Goal: Transaction & Acquisition: Purchase product/service

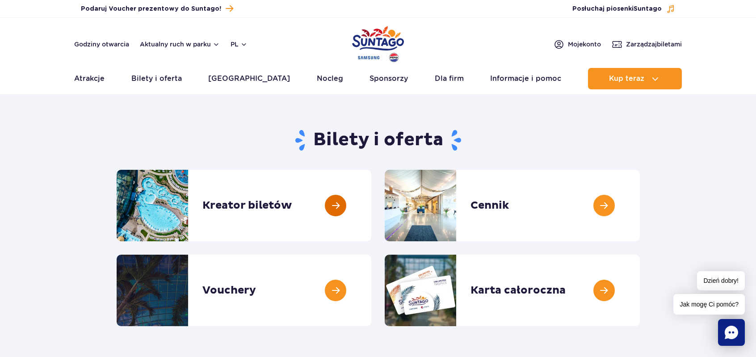
click at [371, 205] on link at bounding box center [371, 205] width 0 height 71
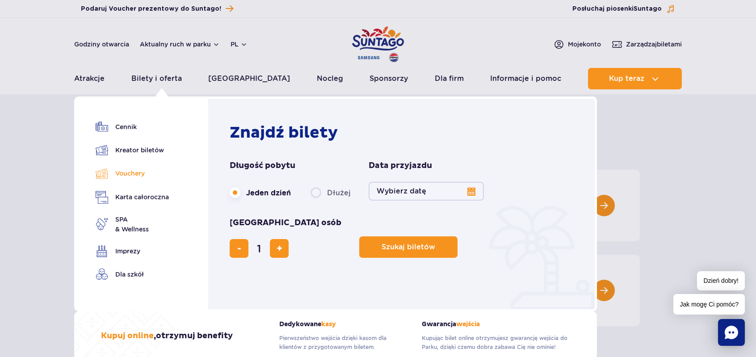
click at [131, 172] on link "Vouchery" at bounding box center [132, 173] width 73 height 13
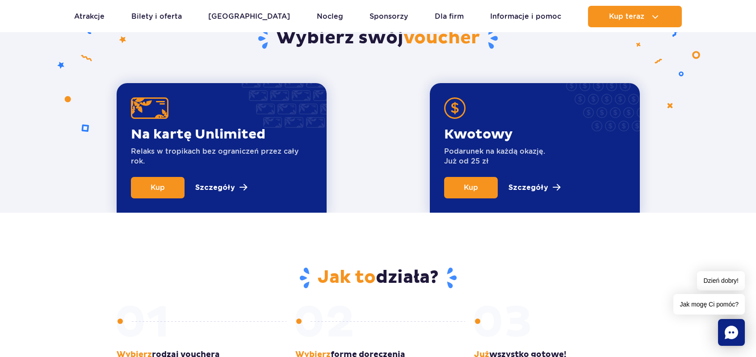
scroll to position [313, 0]
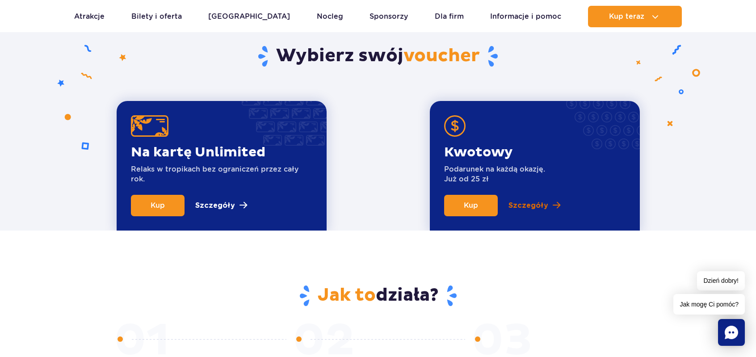
click at [539, 203] on p "Szczegóły" at bounding box center [528, 205] width 40 height 11
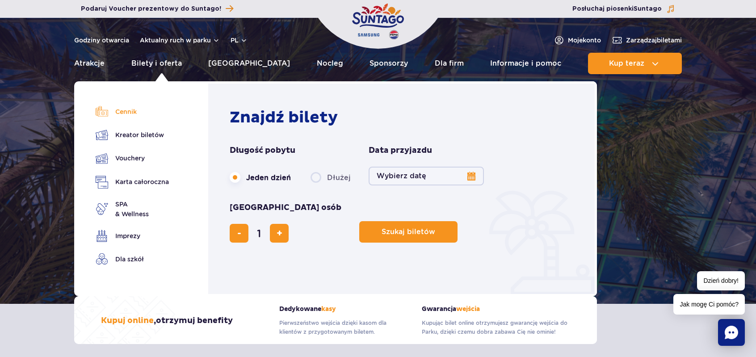
click at [133, 113] on link "Cennik" at bounding box center [132, 111] width 73 height 13
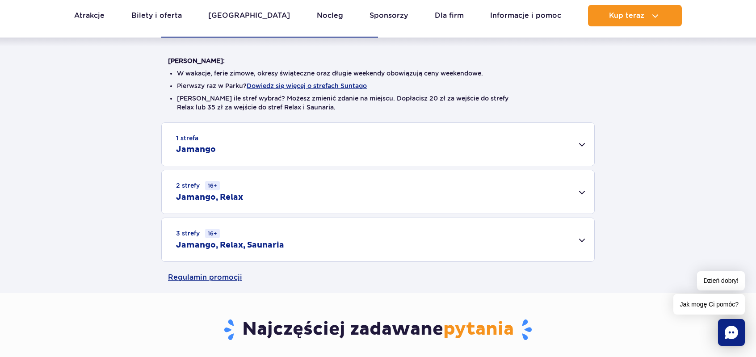
scroll to position [223, 0]
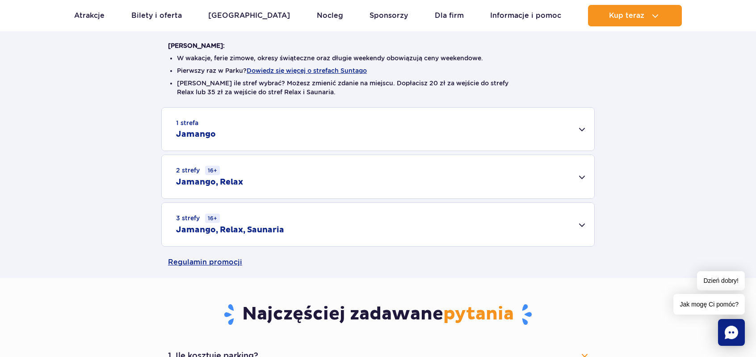
click at [585, 223] on div "3 strefy 16+ Jamango, Relax, Saunaria" at bounding box center [378, 224] width 432 height 43
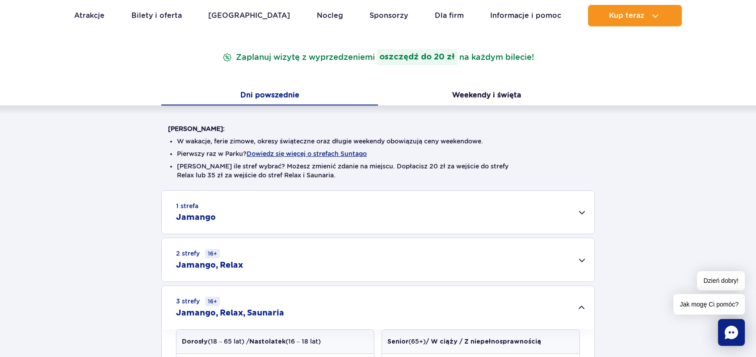
scroll to position [45, 0]
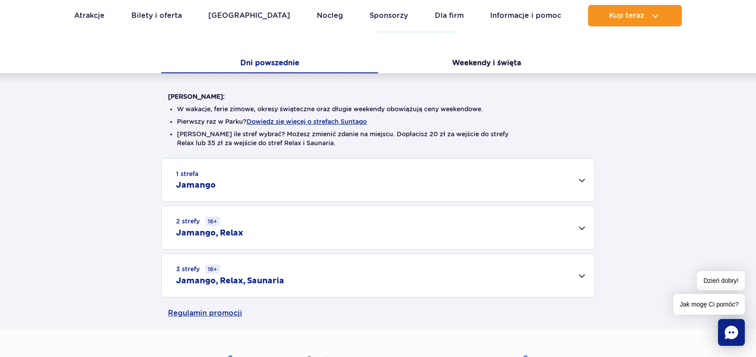
scroll to position [179, 0]
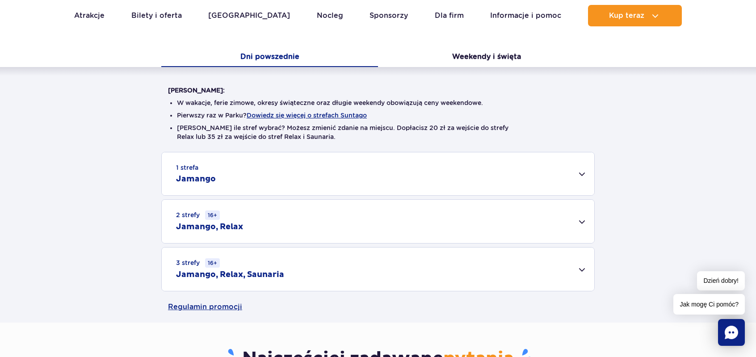
click at [583, 265] on div "3 strefy 16+ Jamango, Relax, Saunaria" at bounding box center [378, 268] width 432 height 43
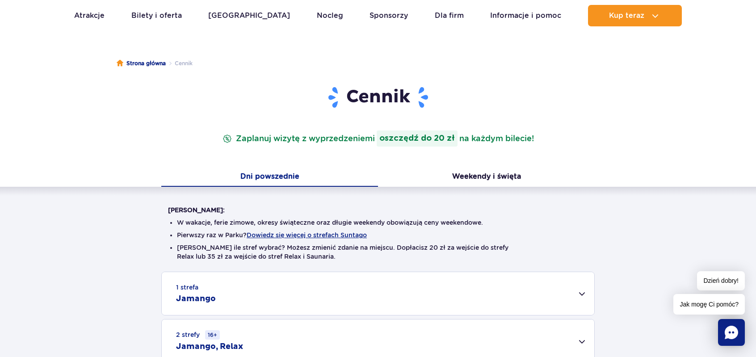
scroll to position [0, 0]
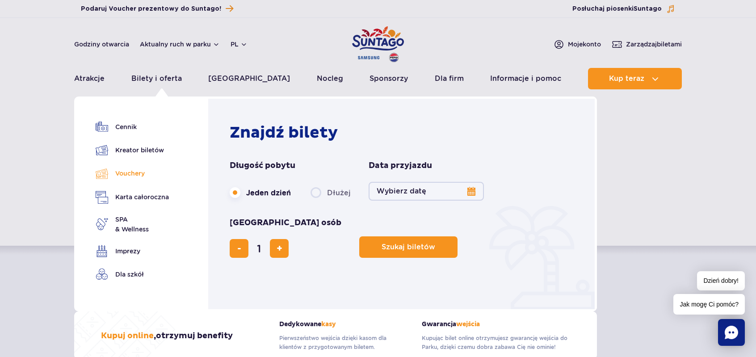
click at [137, 172] on link "Vouchery" at bounding box center [132, 173] width 73 height 13
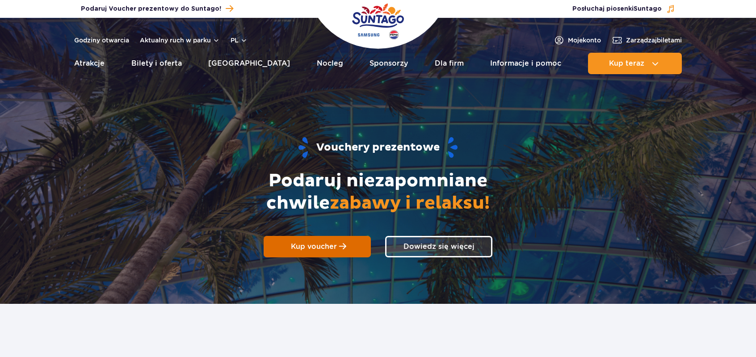
click at [314, 241] on link "Kup voucher" at bounding box center [317, 246] width 107 height 21
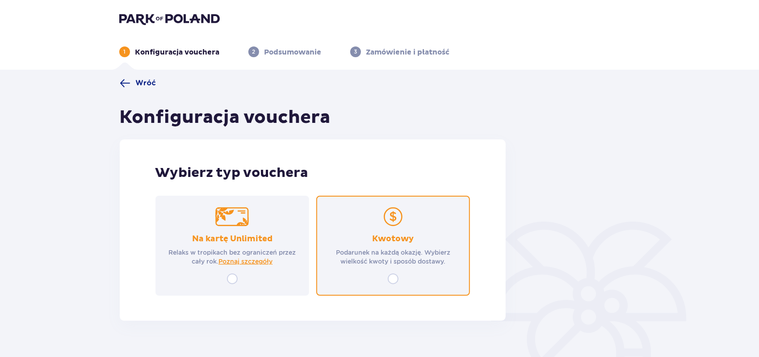
click at [391, 278] on input "radio" at bounding box center [393, 278] width 11 height 11
radio input "true"
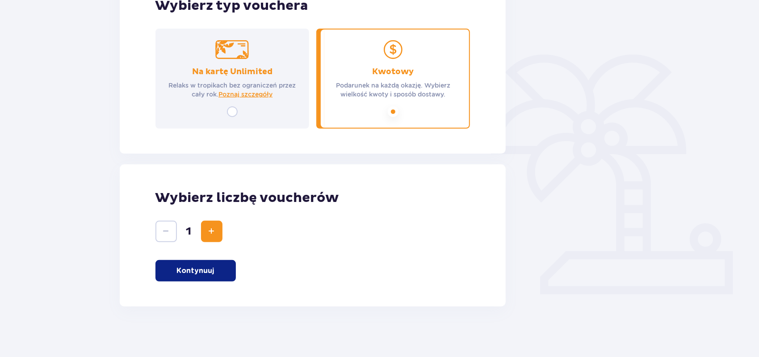
scroll to position [170, 0]
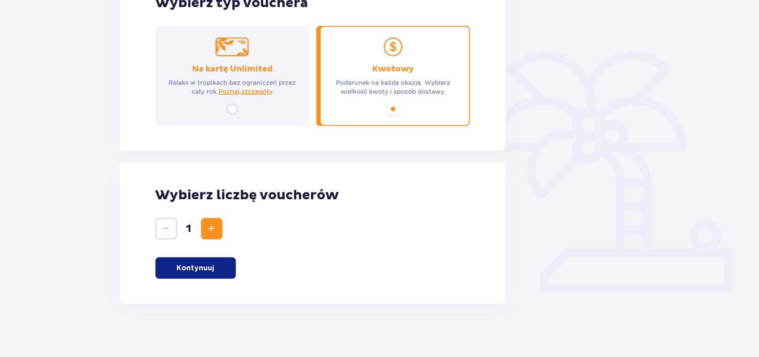
click at [192, 268] on p "Kontynuuj" at bounding box center [196, 268] width 38 height 10
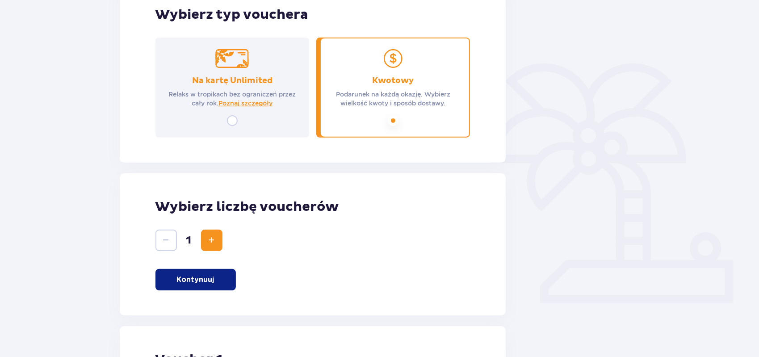
scroll to position [0, 0]
